Goal: Task Accomplishment & Management: Manage account settings

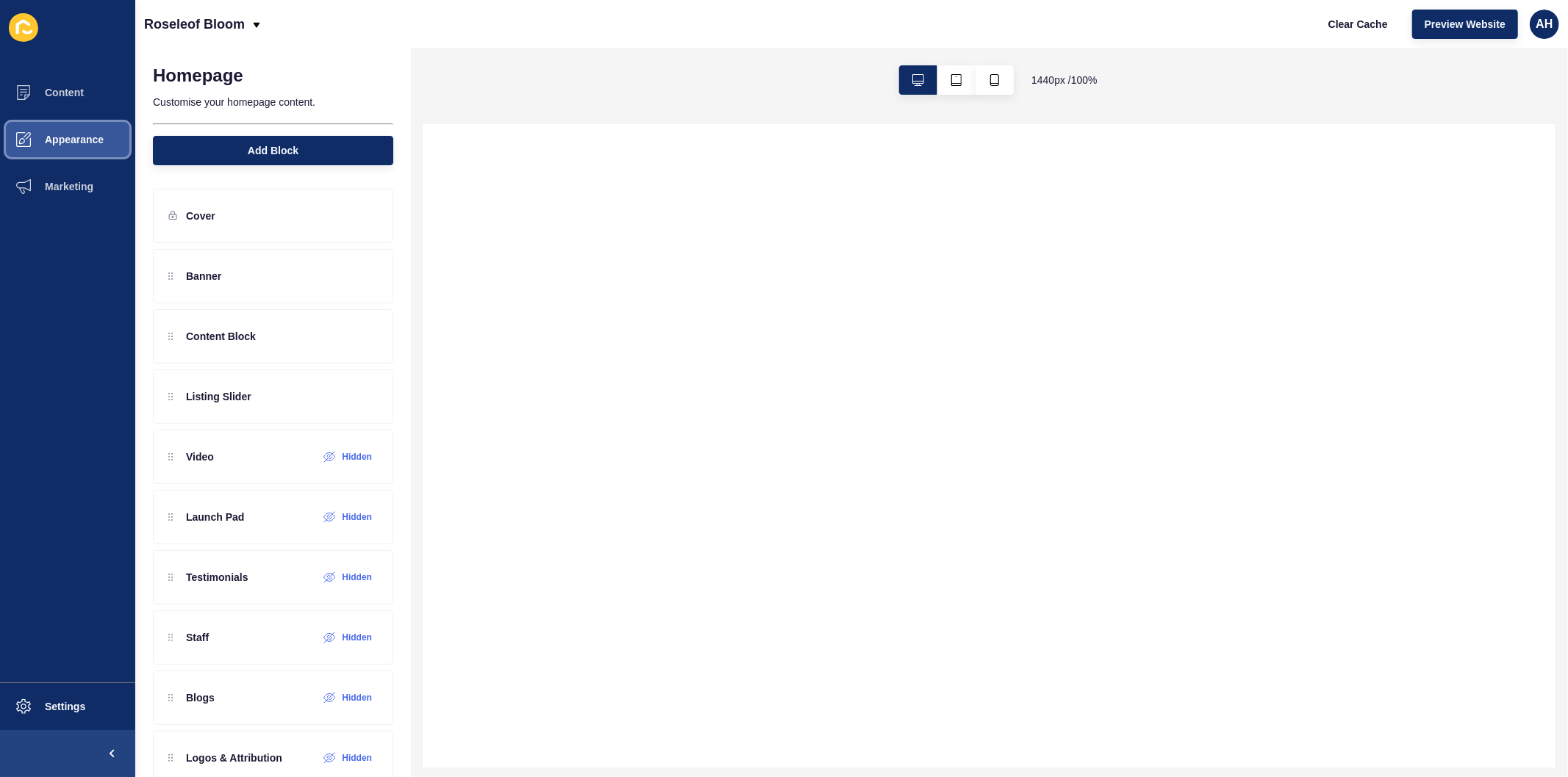
click at [69, 129] on button "Appearance" at bounding box center [67, 139] width 135 height 47
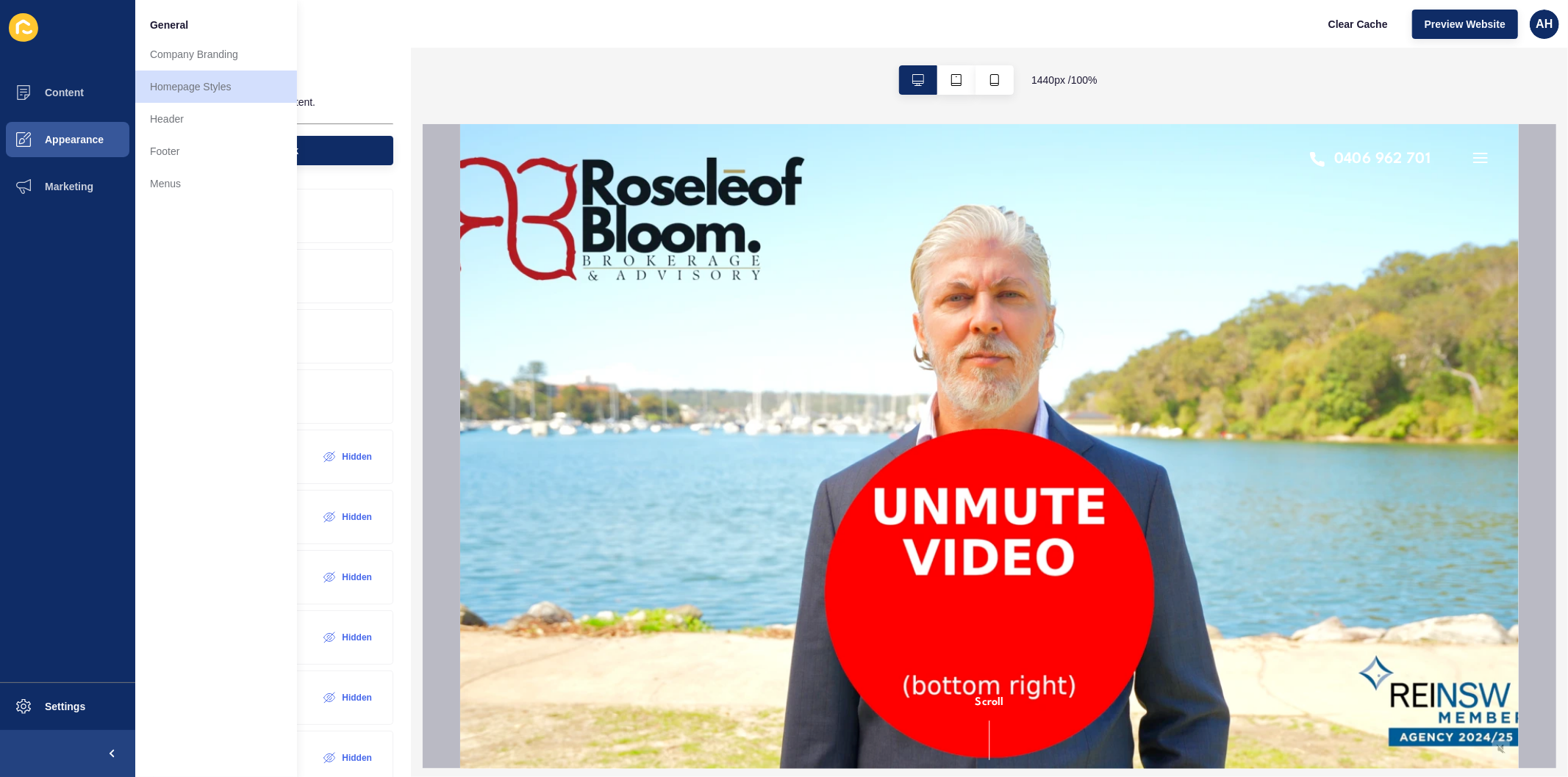
click at [345, 54] on div "Homepage Customise your homepage content. Add Block" at bounding box center [272, 111] width 276 height 126
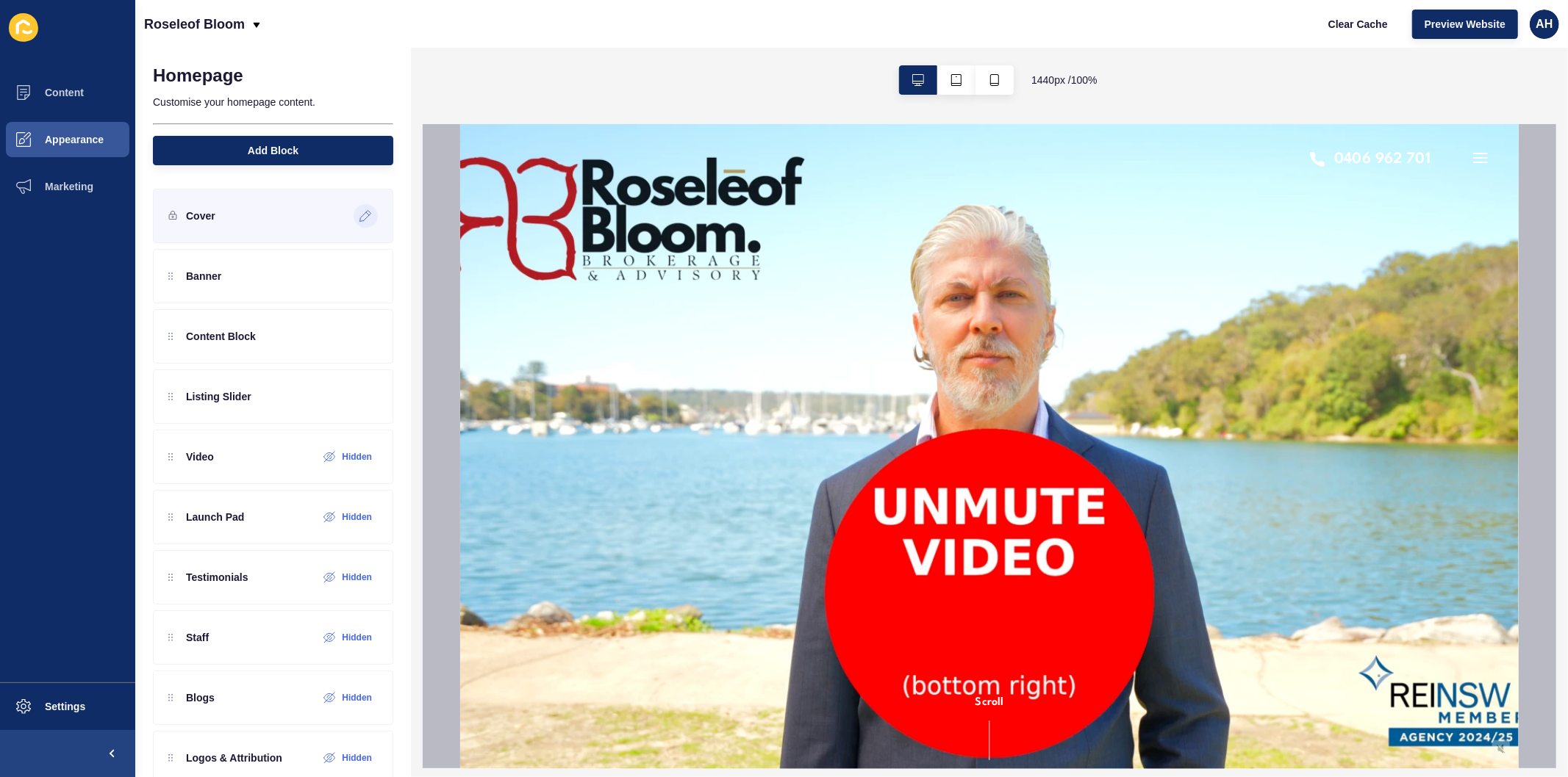
click at [359, 220] on icon at bounding box center [366, 216] width 13 height 12
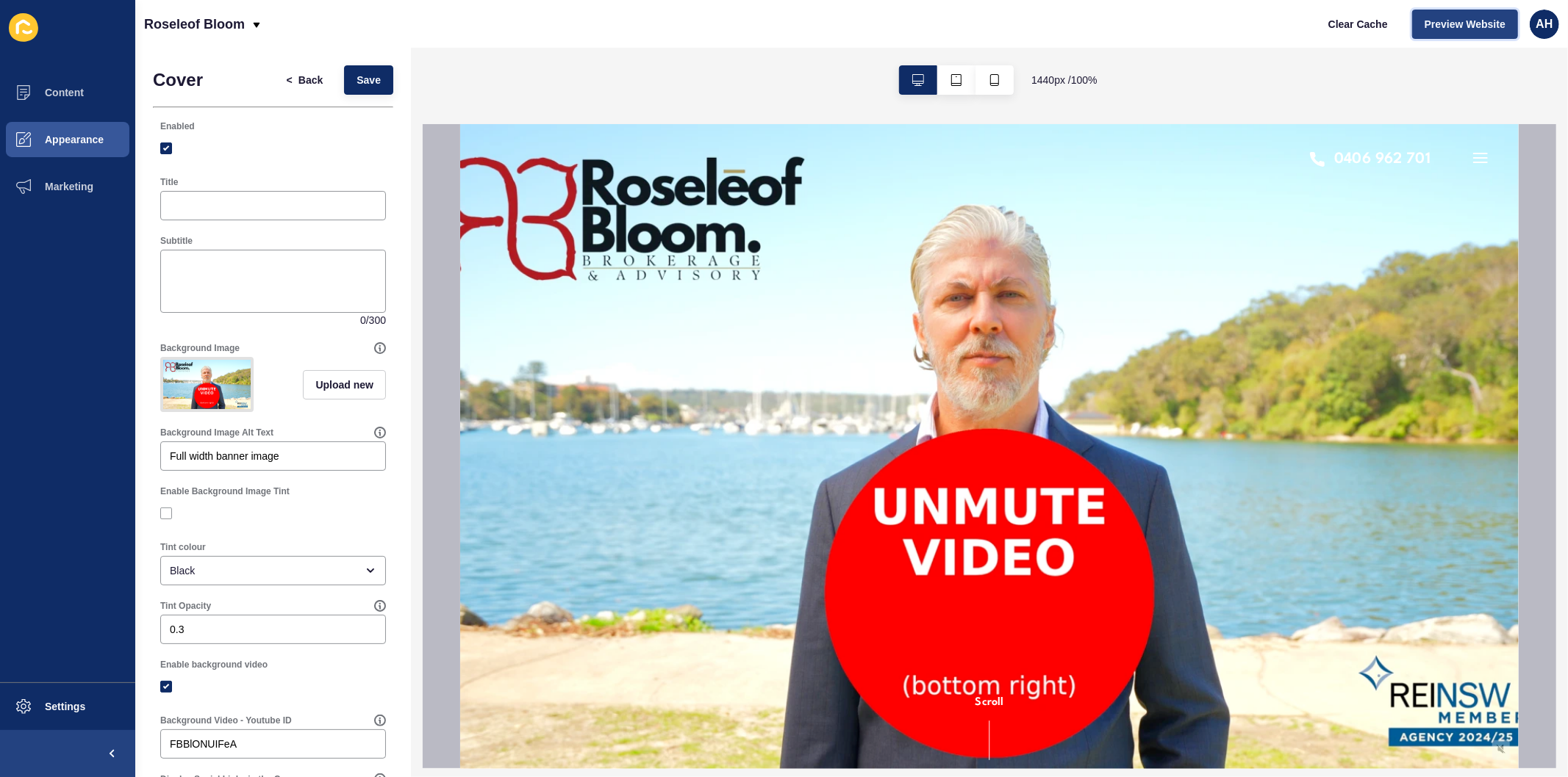
click at [1452, 26] on span "Preview Website" at bounding box center [1464, 24] width 81 height 14
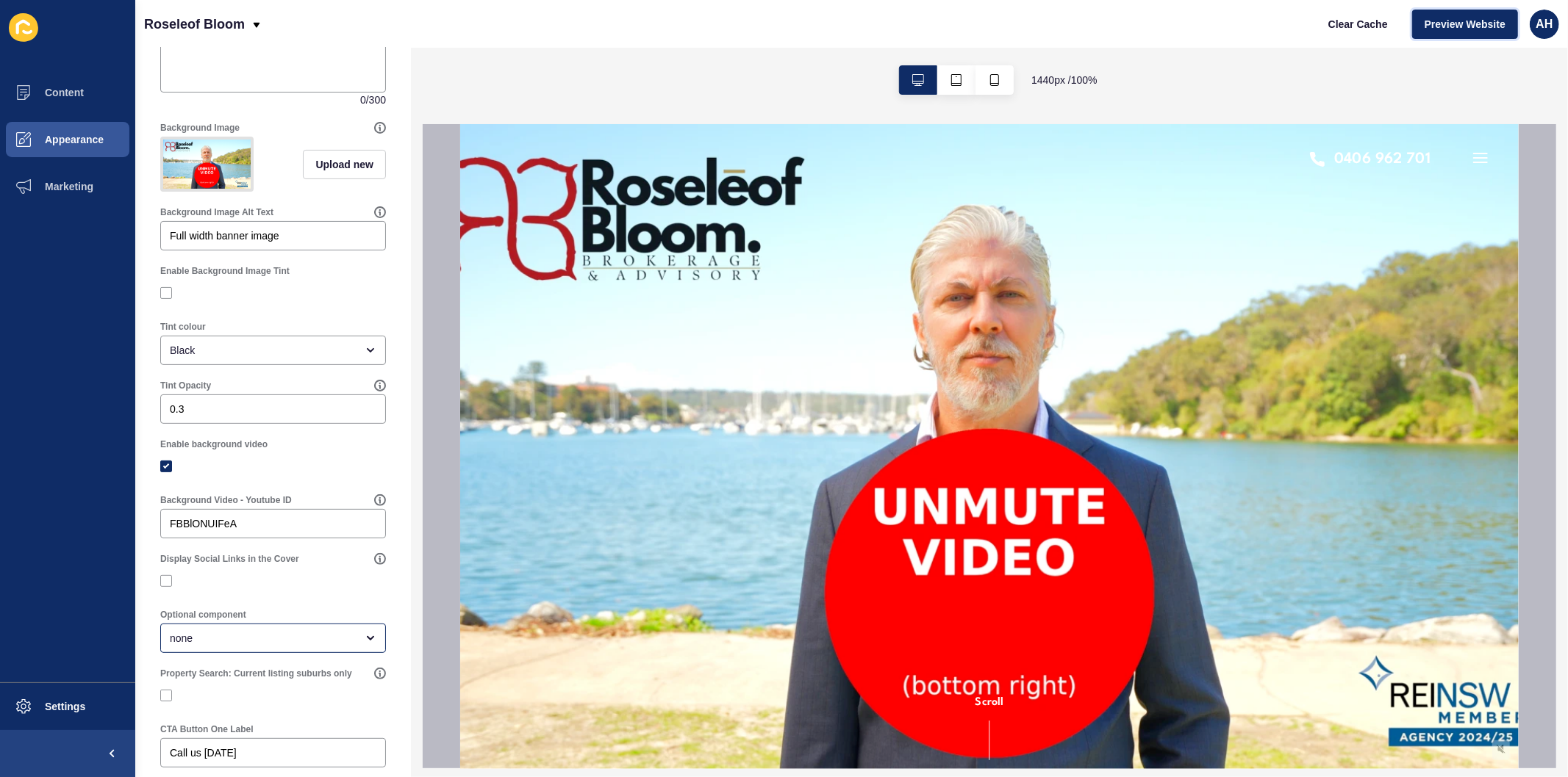
scroll to position [327, 0]
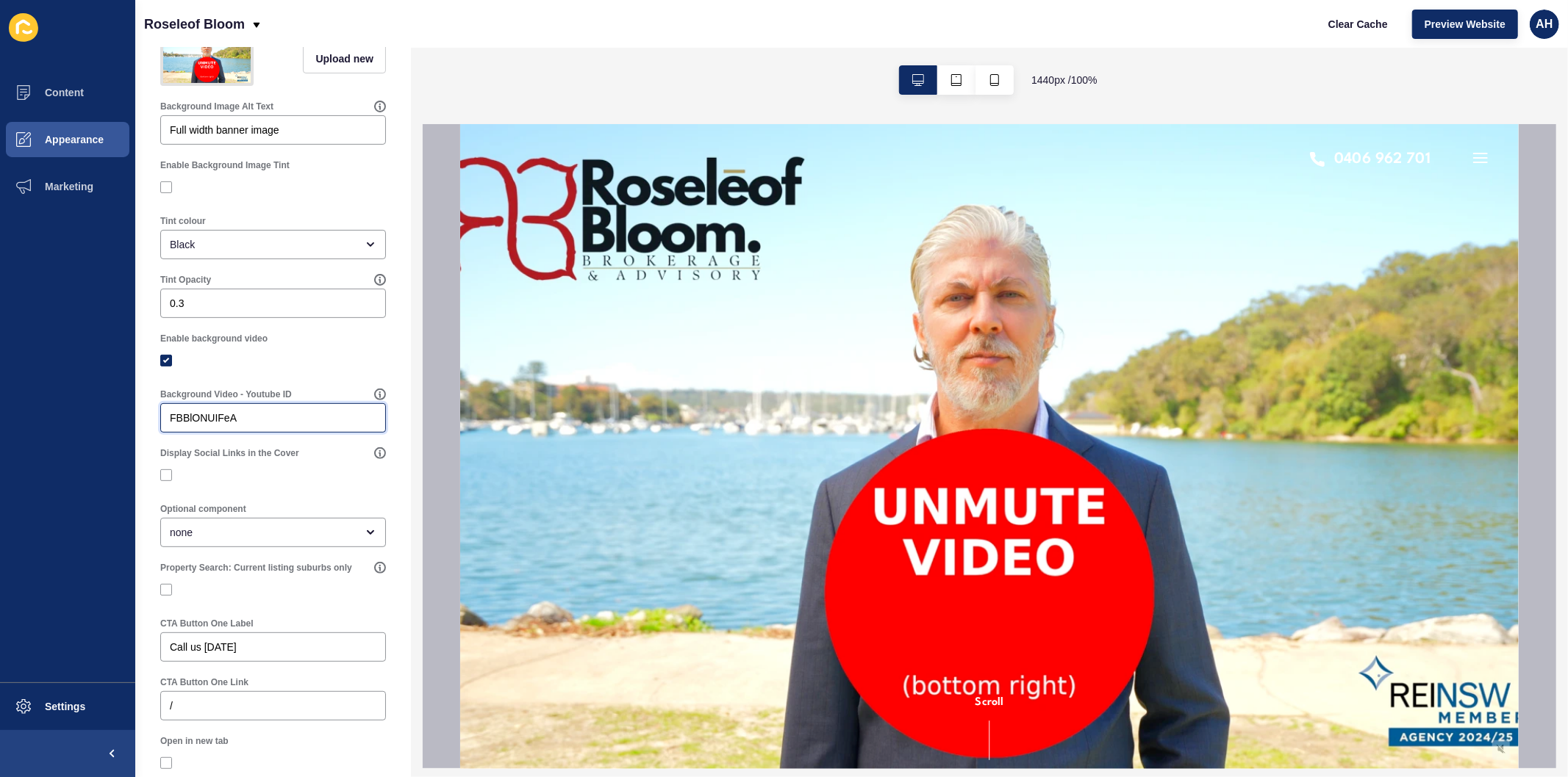
click at [264, 426] on input "FBBlONUIFeA" at bounding box center [273, 418] width 207 height 14
click at [290, 433] on div "FBBlONUIFeA" at bounding box center [273, 418] width 225 height 30
paste input "mKJ5FbndA3k"
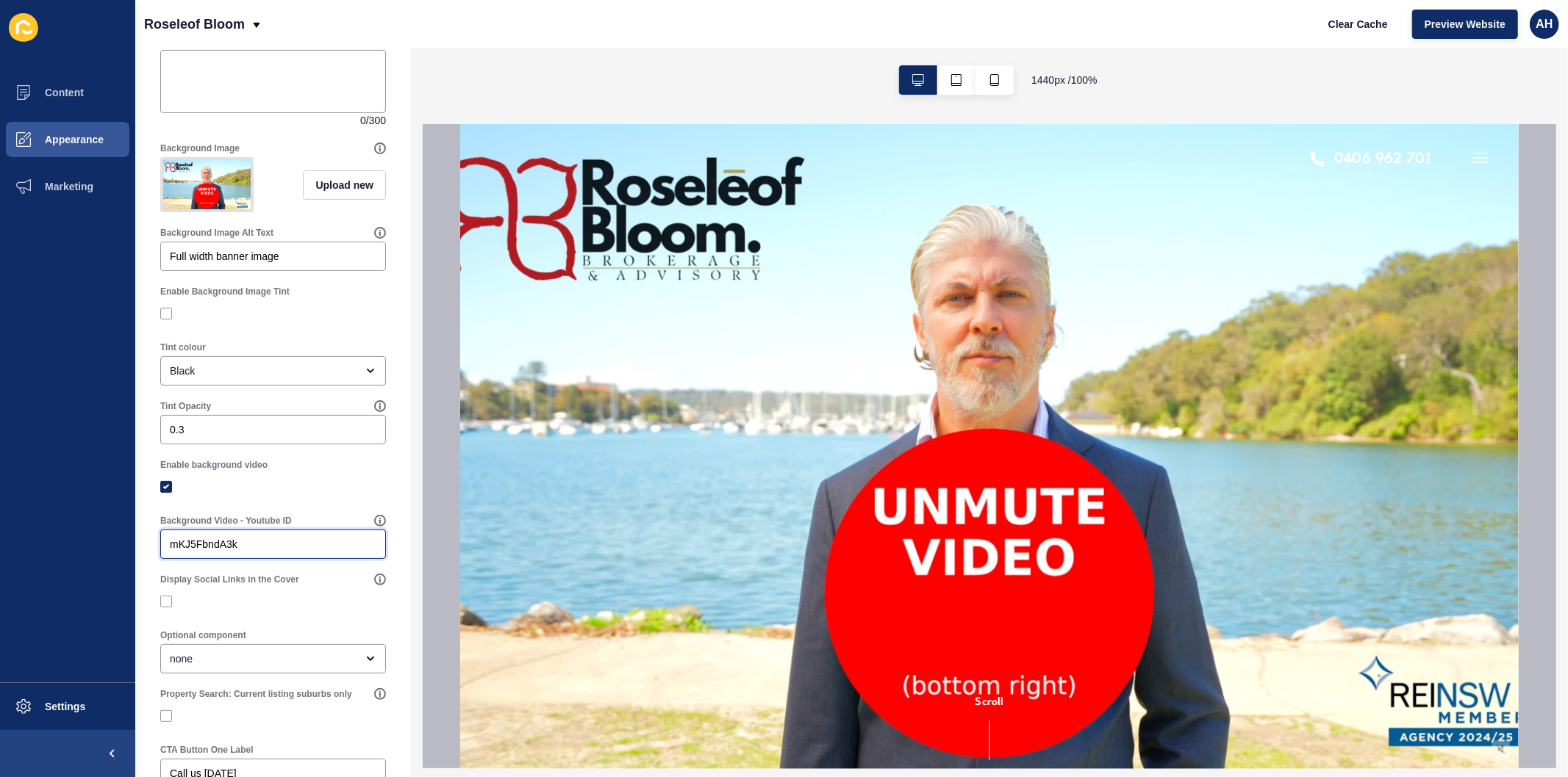
scroll to position [0, 0]
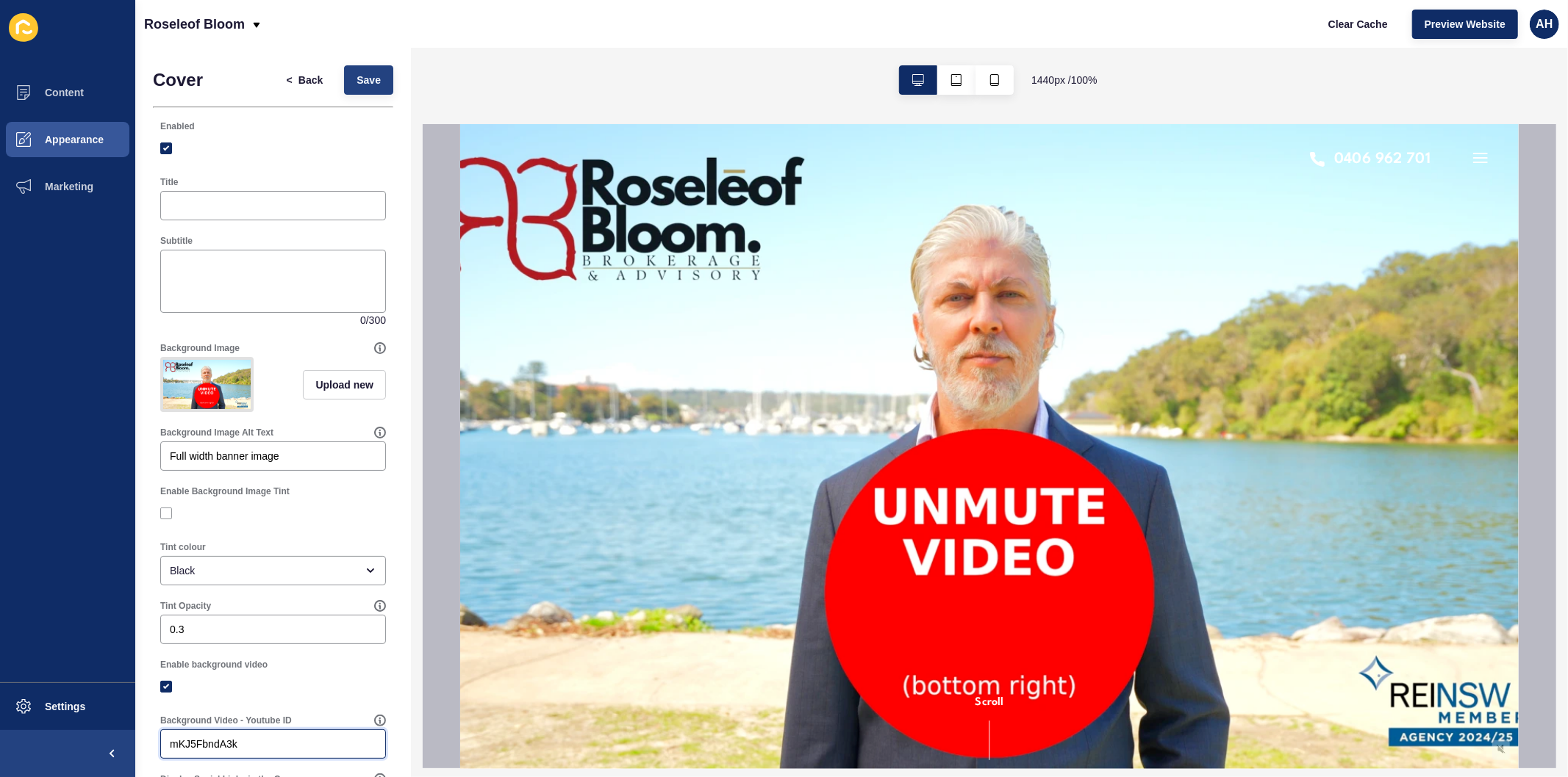
type input "mKJ5FbndA3k"
click at [344, 84] on button "Save" at bounding box center [369, 80] width 50 height 30
click at [356, 86] on span "Save" at bounding box center [368, 80] width 24 height 14
